Goal: Task Accomplishment & Management: Complete application form

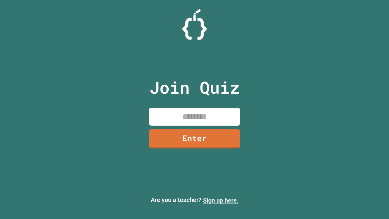
click at [220, 200] on link "Sign up here." at bounding box center [221, 199] width 36 height 7
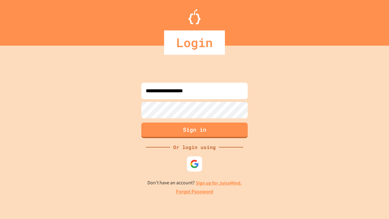
type input "**********"
